Goal: Transaction & Acquisition: Purchase product/service

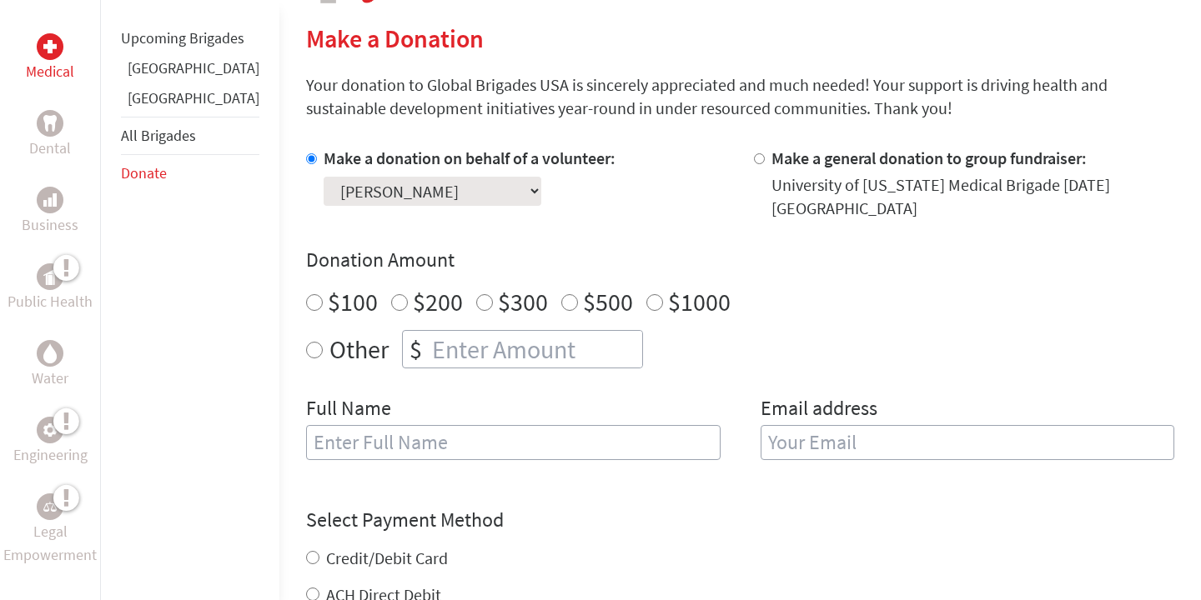
scroll to position [393, 0]
click at [586, 424] on input "text" at bounding box center [513, 441] width 414 height 35
click at [401, 189] on select "Select a volunteer... [PERSON_NAME] [PERSON_NAME] [PERSON_NAME] [PERSON_NAME] […" at bounding box center [432, 190] width 218 height 29
click at [323, 176] on select "Select a volunteer... [PERSON_NAME] [PERSON_NAME] [PERSON_NAME] [PERSON_NAME] […" at bounding box center [432, 190] width 218 height 29
click at [391, 293] on input "$200" at bounding box center [399, 301] width 17 height 17
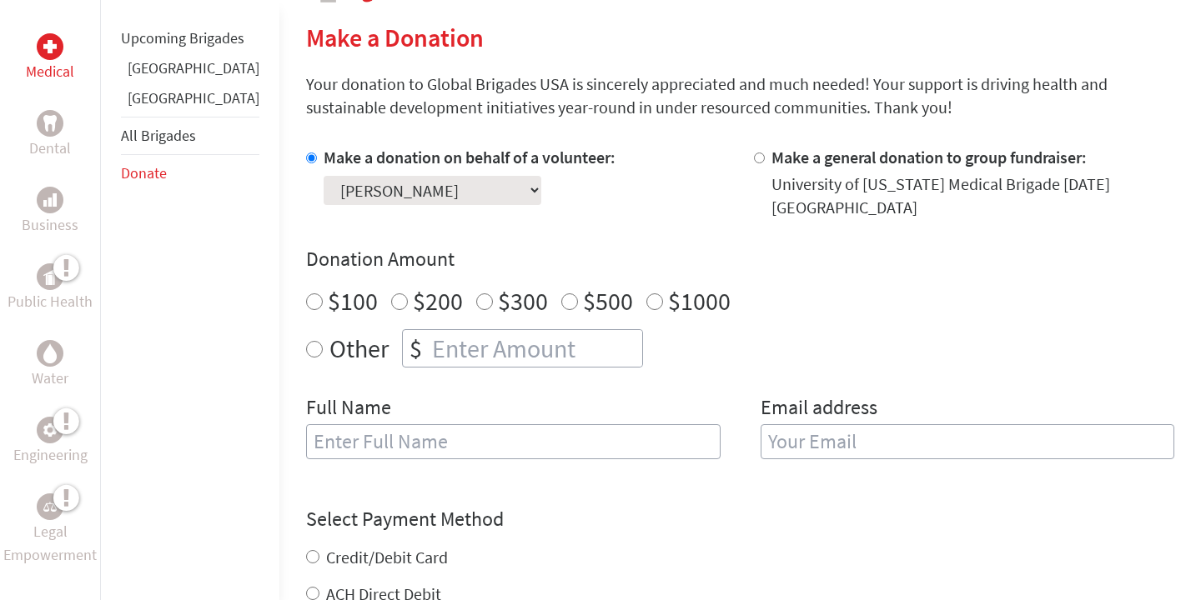
radio input "true"
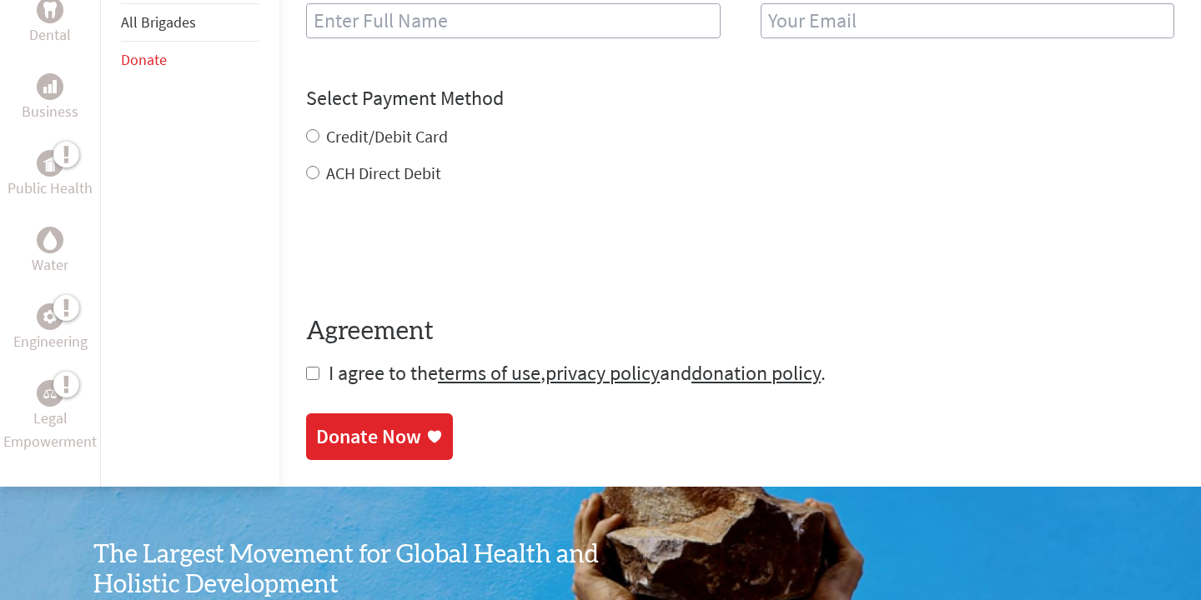
scroll to position [679, 0]
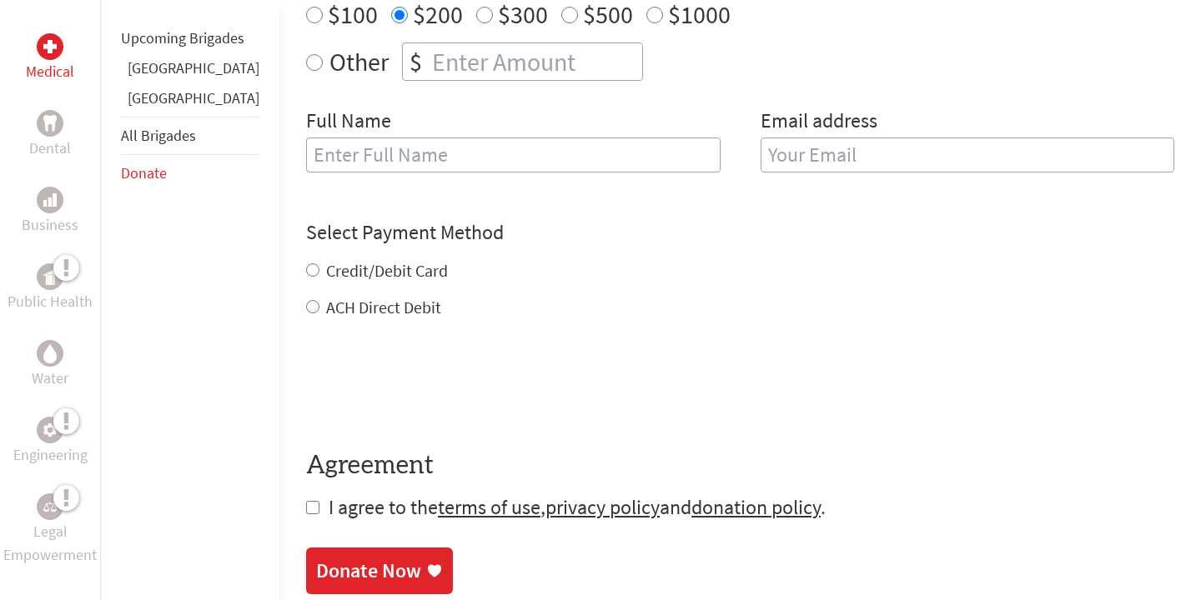
click at [365, 153] on input "text" at bounding box center [513, 155] width 414 height 35
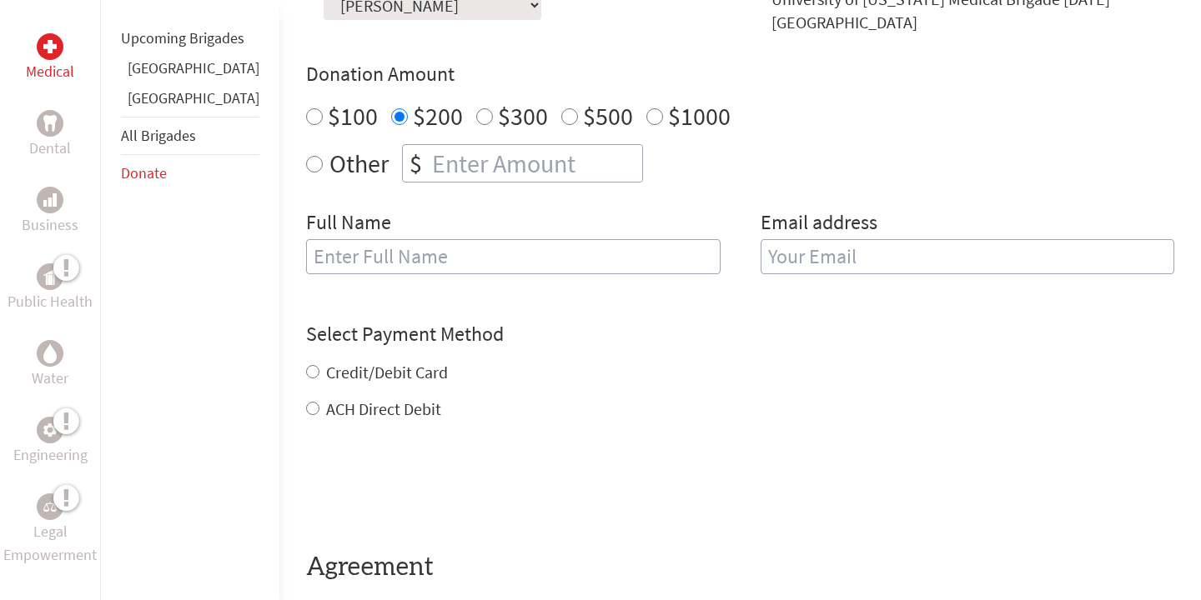
scroll to position [472, 0]
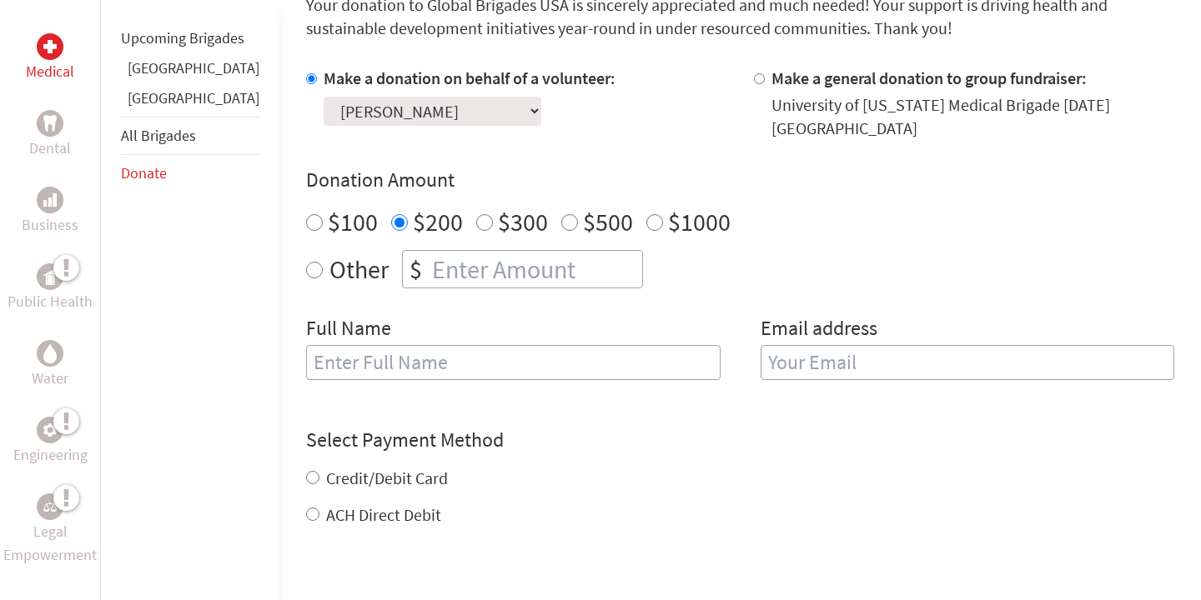
click at [353, 109] on select "Select a volunteer... [PERSON_NAME] [PERSON_NAME] [PERSON_NAME] [PERSON_NAME] […" at bounding box center [432, 111] width 218 height 29
click at [323, 97] on select "Select a volunteer... [PERSON_NAME] [PERSON_NAME] [PERSON_NAME] [PERSON_NAME] […" at bounding box center [432, 111] width 218 height 29
radio input "true"
click at [434, 254] on input "number" at bounding box center [535, 269] width 213 height 37
type input "550"
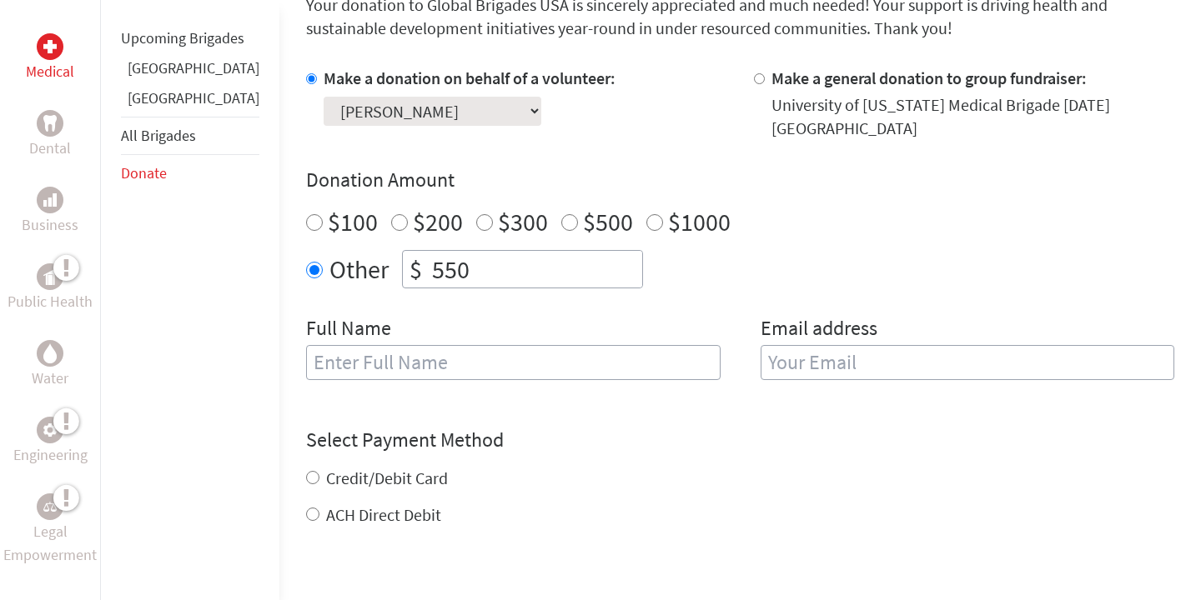
click at [440, 351] on input "text" at bounding box center [513, 362] width 414 height 35
type input "[PERSON_NAME]"
click at [841, 345] on input "email" at bounding box center [967, 362] width 414 height 35
type input "[EMAIL_ADDRESS][DOMAIN_NAME]"
click at [306, 347] on input "[PERSON_NAME]" at bounding box center [513, 362] width 414 height 35
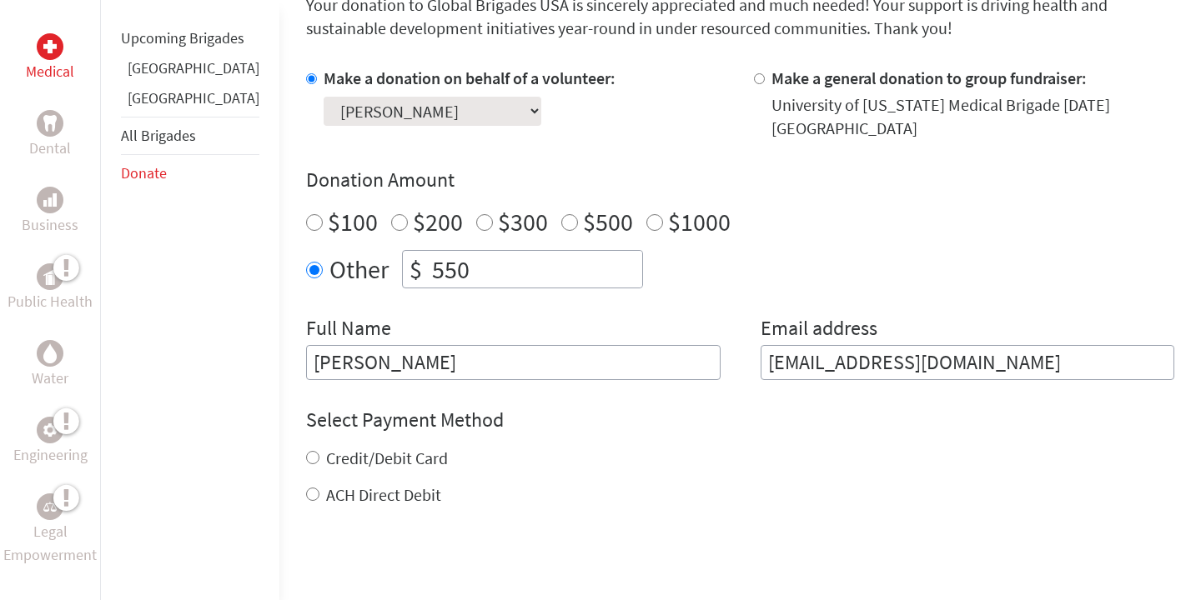
type input "[PERSON_NAME]"
click at [306, 451] on input "Credit/Debit Card" at bounding box center [312, 457] width 13 height 13
radio input "true"
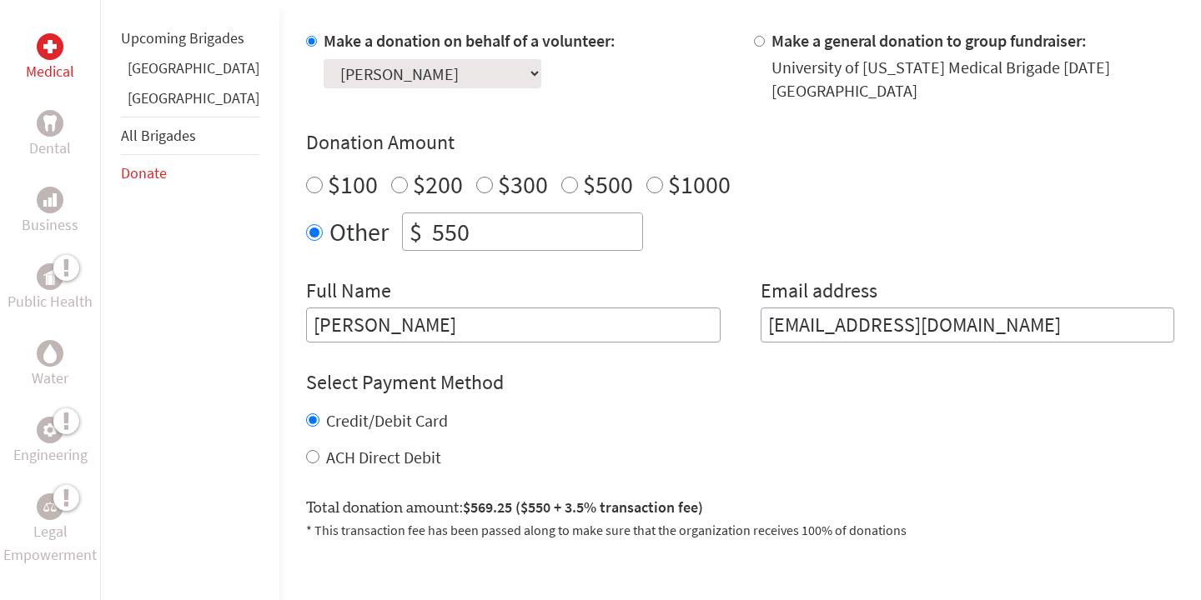
scroll to position [528, 0]
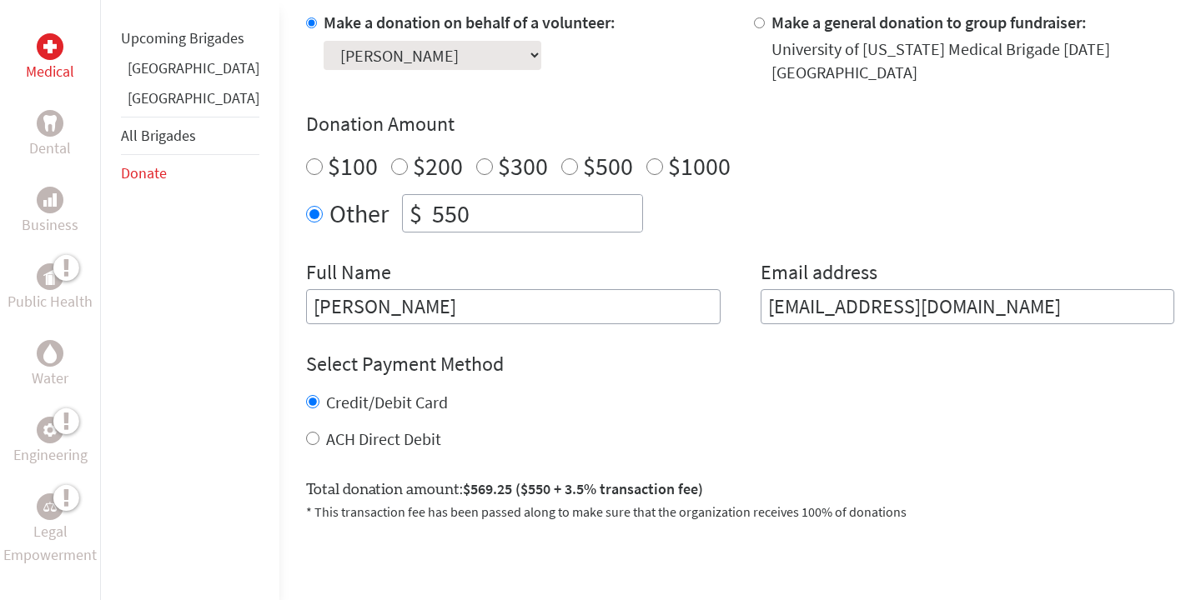
click at [306, 432] on input "ACH Direct Debit" at bounding box center [312, 438] width 13 height 13
radio input "true"
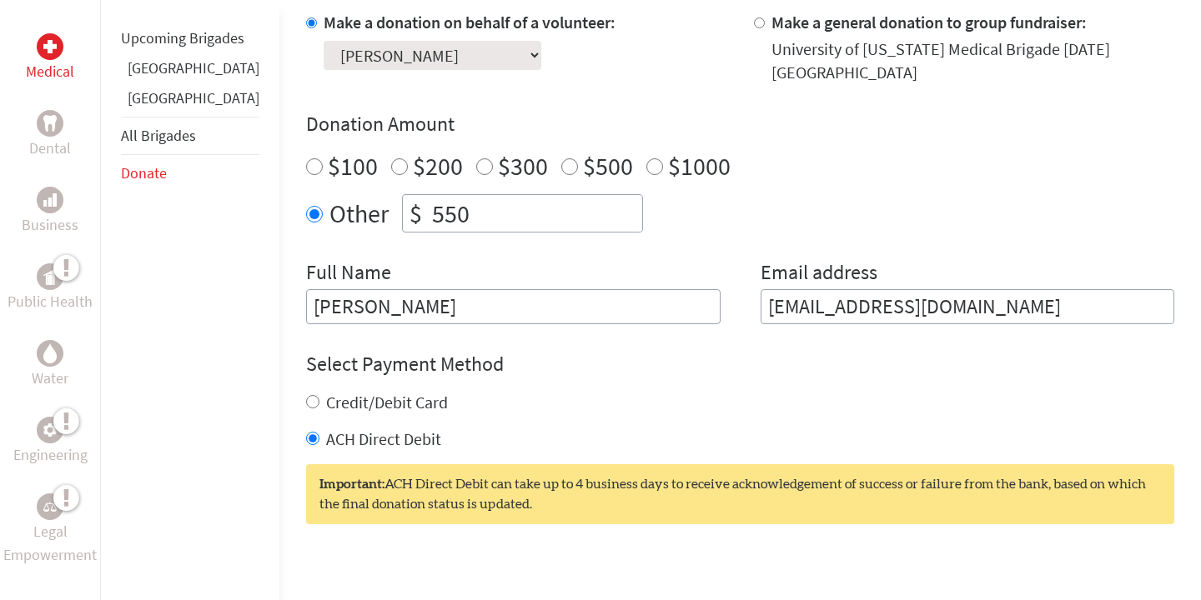
click at [306, 395] on input "Credit/Debit Card" at bounding box center [312, 401] width 13 height 13
radio input "true"
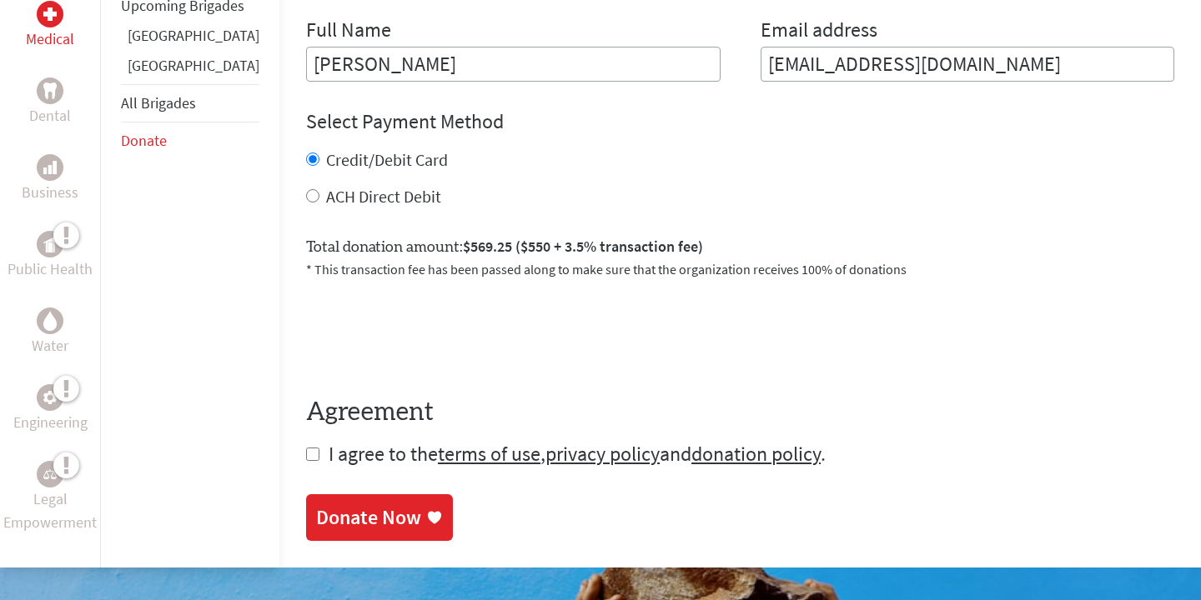
scroll to position [779, 0]
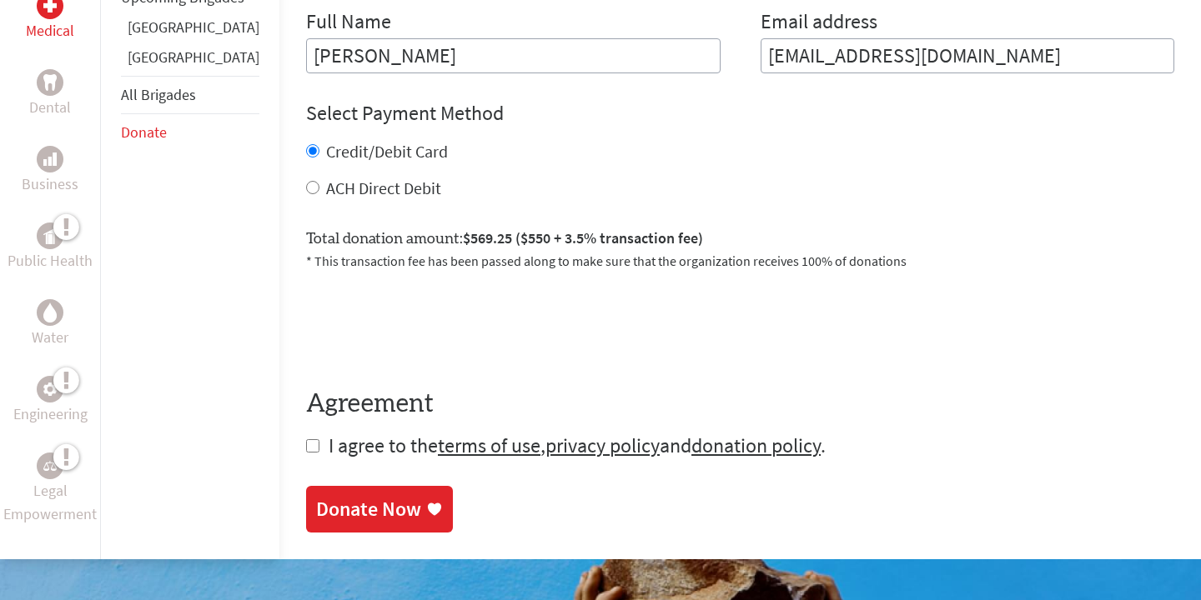
click at [306, 439] on input "checkbox" at bounding box center [312, 445] width 13 height 13
checkbox input "true"
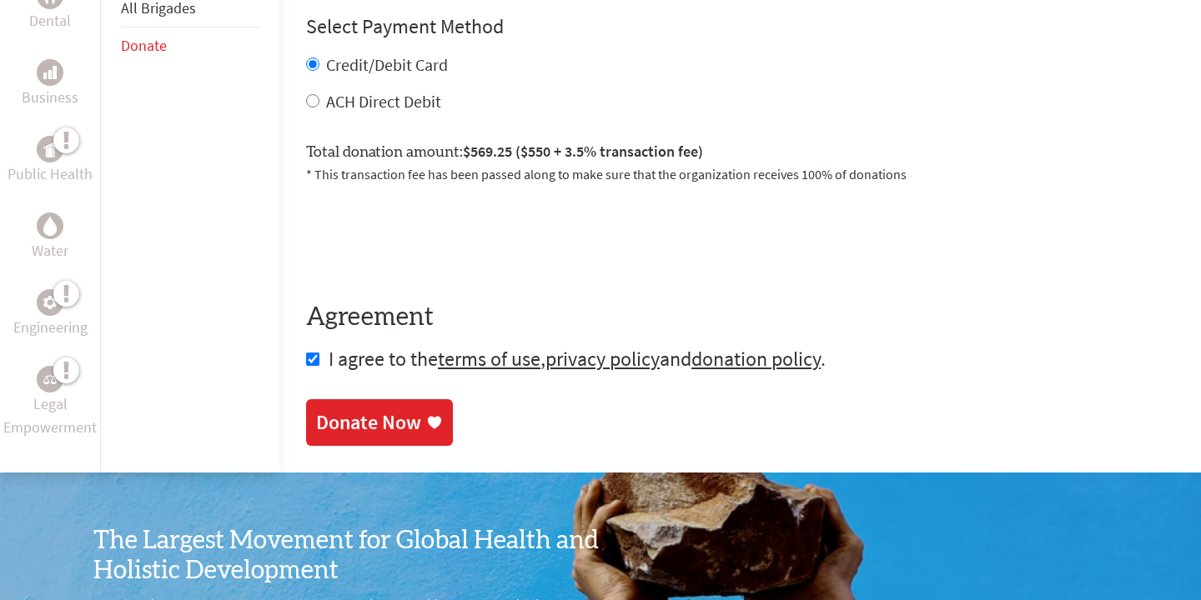
scroll to position [869, 0]
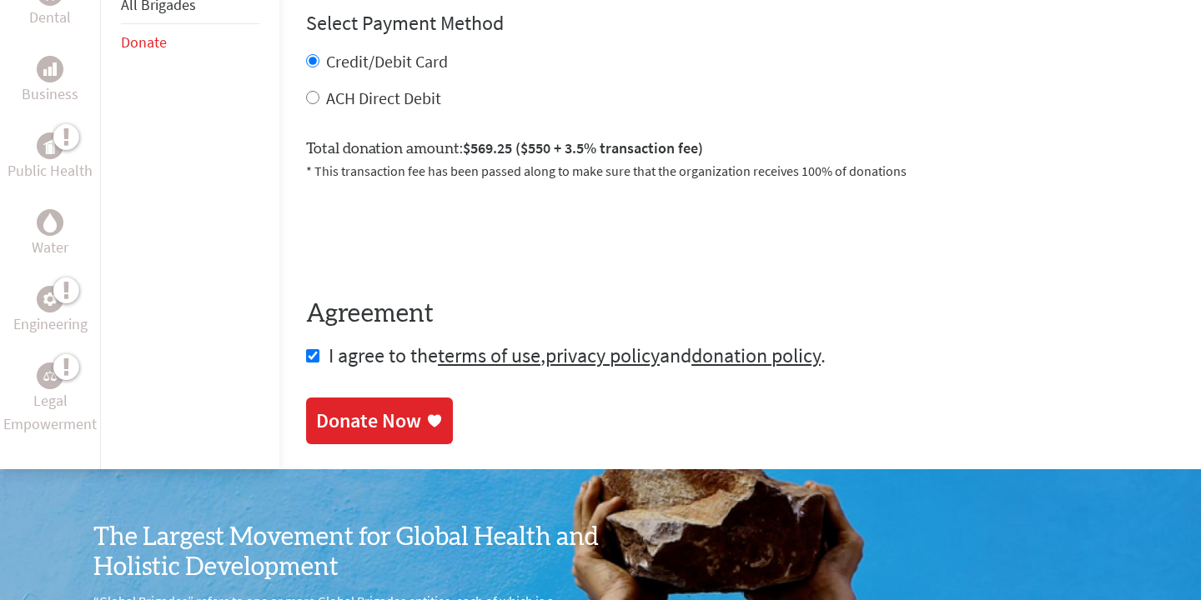
click at [316, 414] on div "Donate Now" at bounding box center [368, 421] width 105 height 27
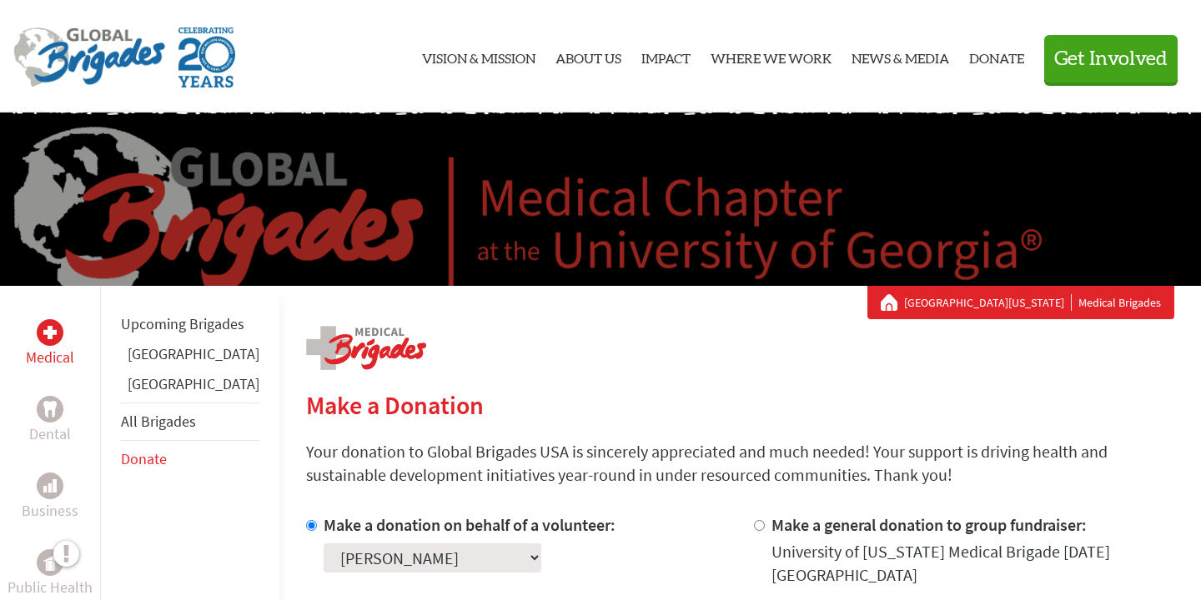
scroll to position [53, 0]
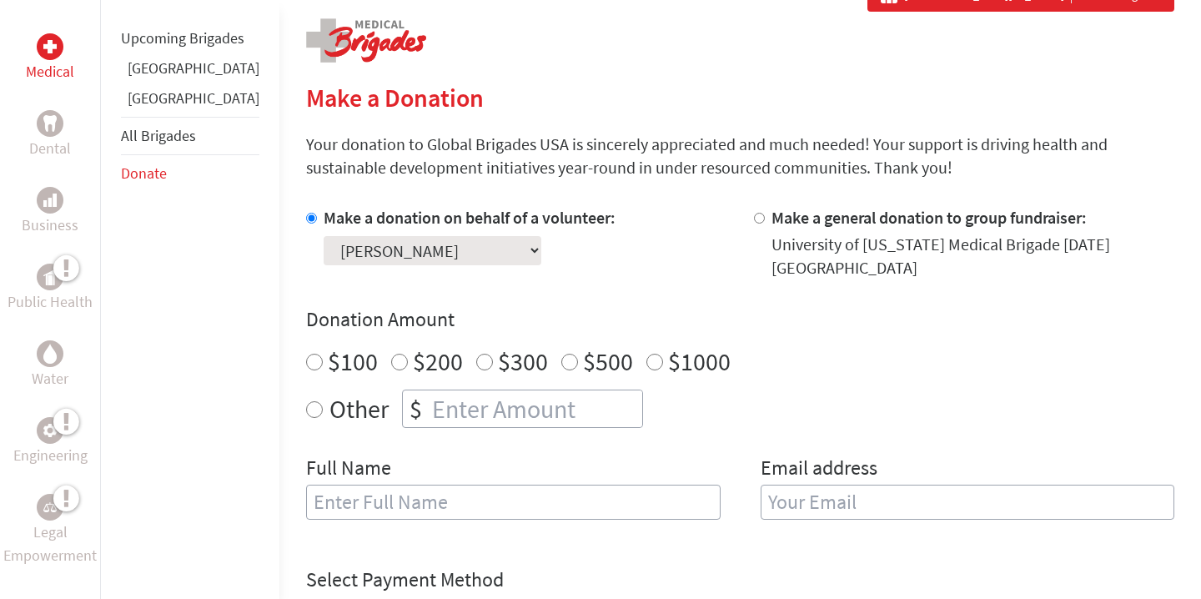
scroll to position [355, 0]
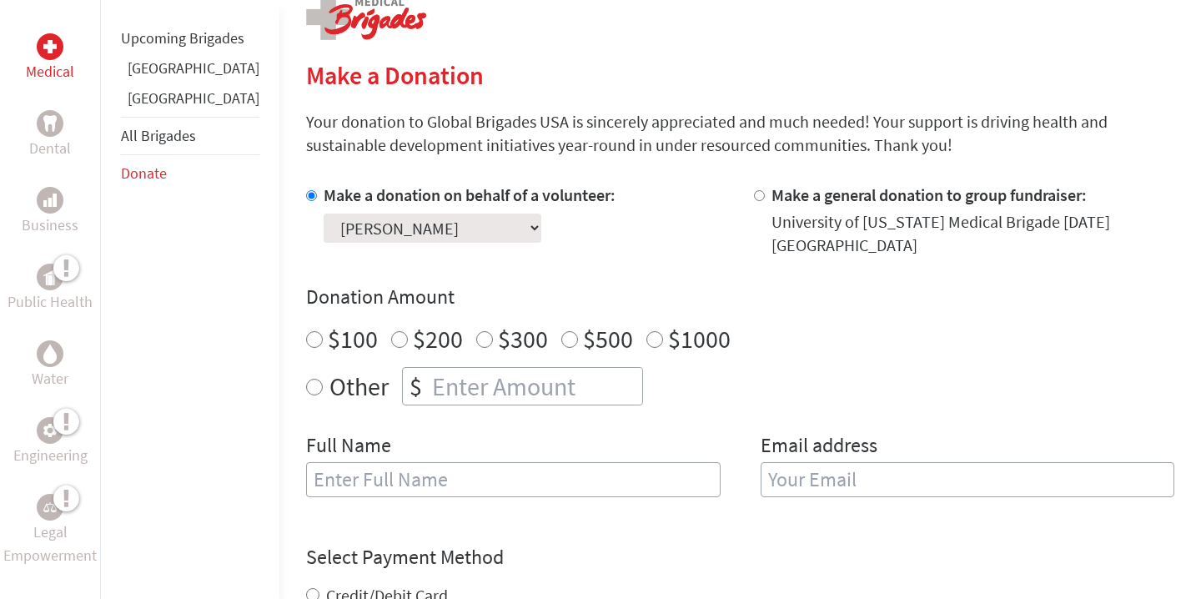
radio input "true"
click at [552, 368] on input "number" at bounding box center [535, 386] width 213 height 37
type input "385"
click at [511, 446] on div "Full Name" at bounding box center [513, 474] width 414 height 85
click at [511, 462] on input "text" at bounding box center [513, 479] width 414 height 35
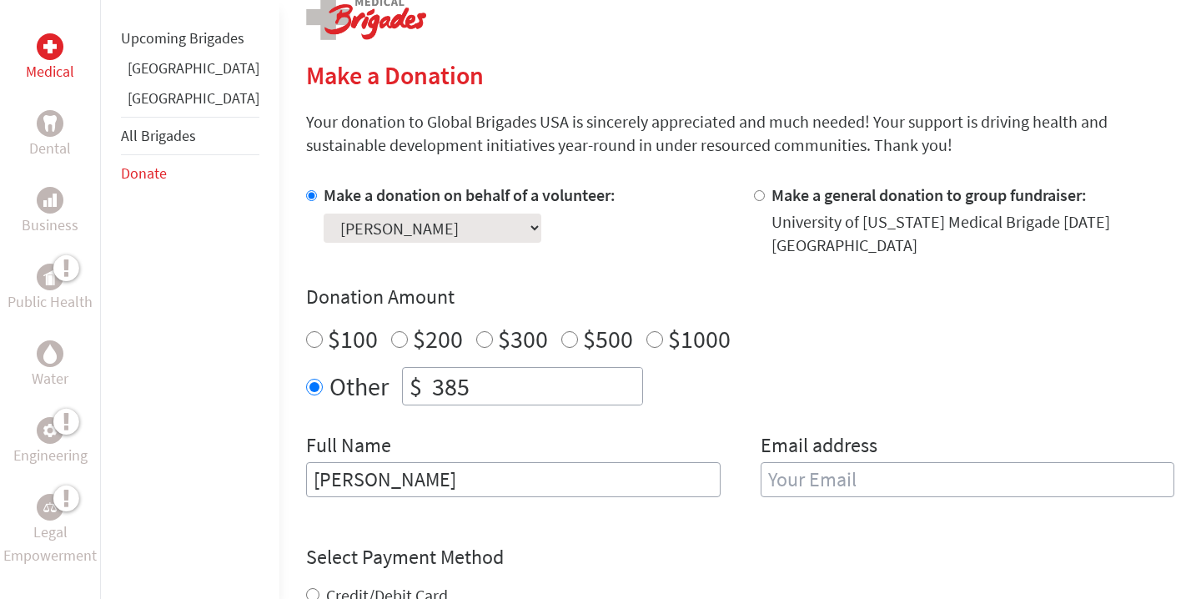
type input "[PERSON_NAME]"
click at [876, 465] on input "email" at bounding box center [967, 479] width 414 height 35
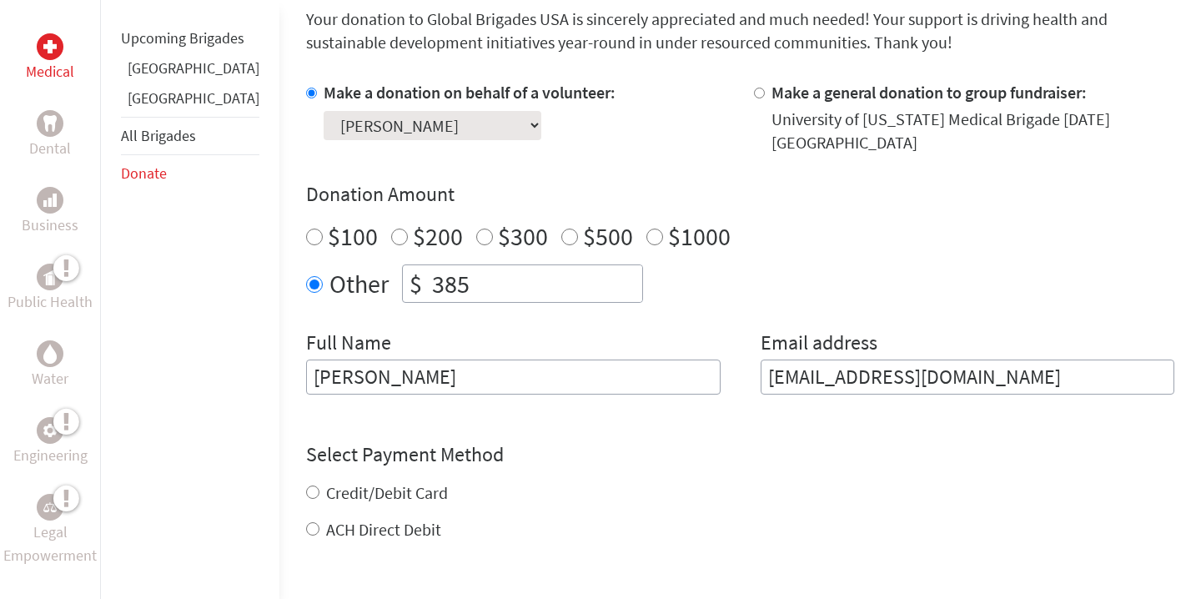
scroll to position [538, 0]
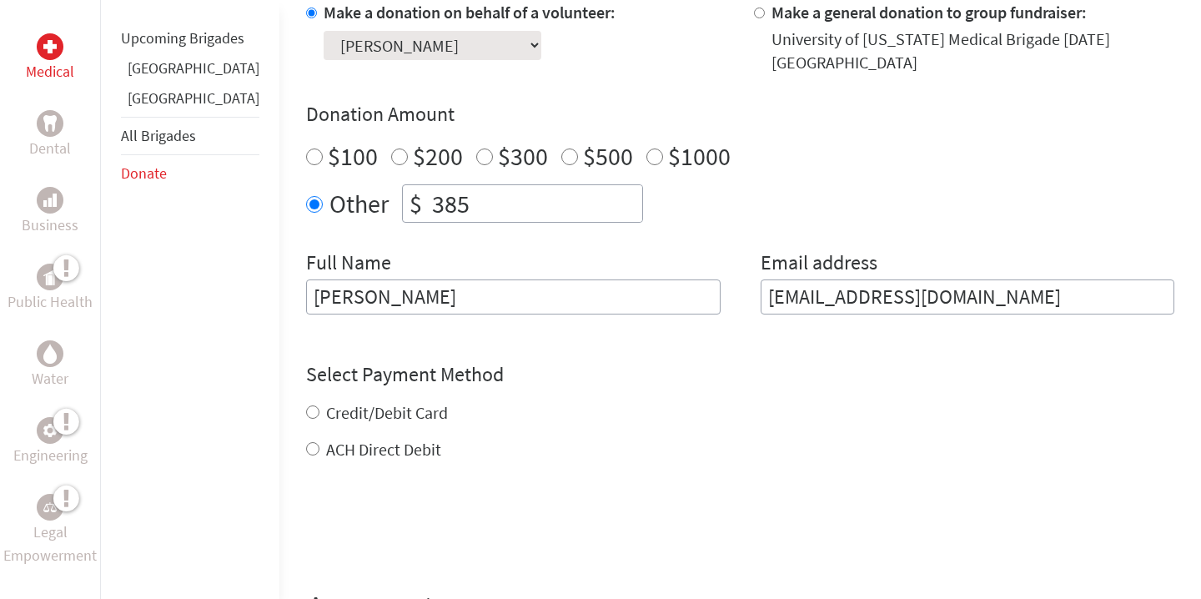
type input "[EMAIL_ADDRESS][DOMAIN_NAME]"
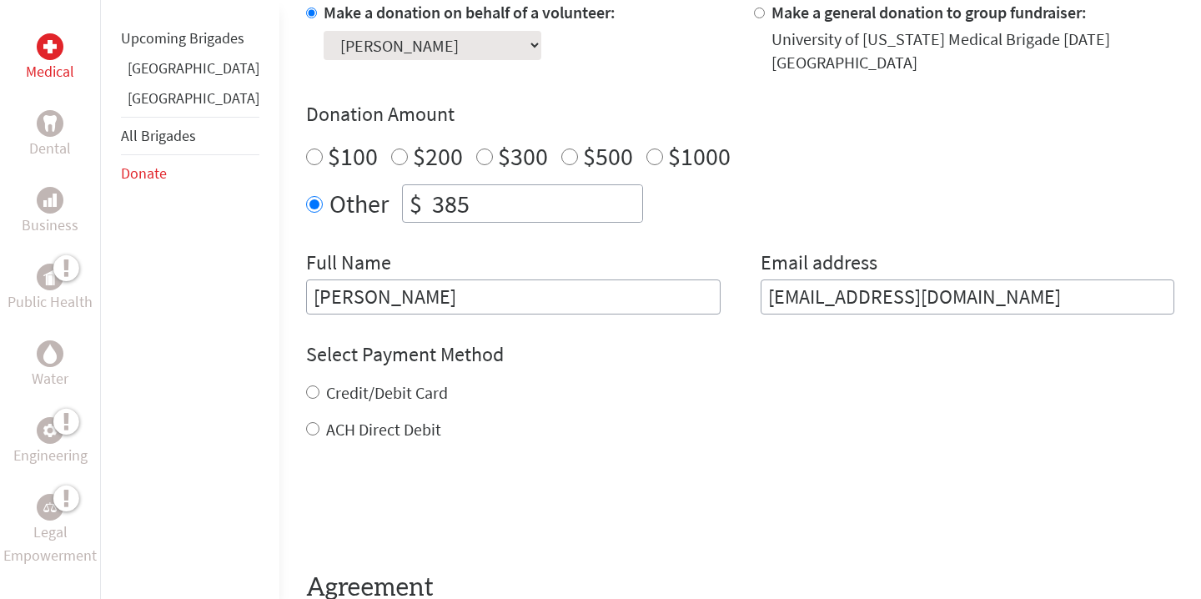
click at [306, 397] on div "Credit/Debit Card ACH Direct Debit" at bounding box center [740, 411] width 868 height 60
click at [306, 385] on input "Credit/Debit Card" at bounding box center [312, 391] width 13 height 13
radio input "true"
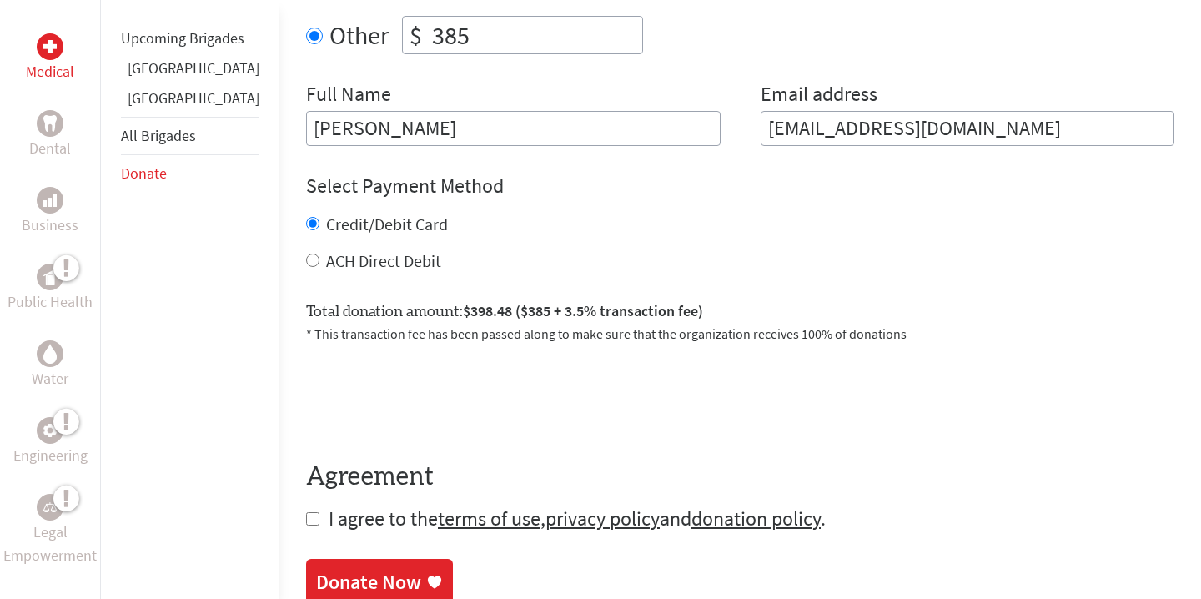
scroll to position [707, 0]
click at [306, 511] on input "checkbox" at bounding box center [312, 517] width 13 height 13
checkbox input "true"
click at [316, 569] on div "Donate Now" at bounding box center [368, 582] width 105 height 27
